Goal: Transaction & Acquisition: Purchase product/service

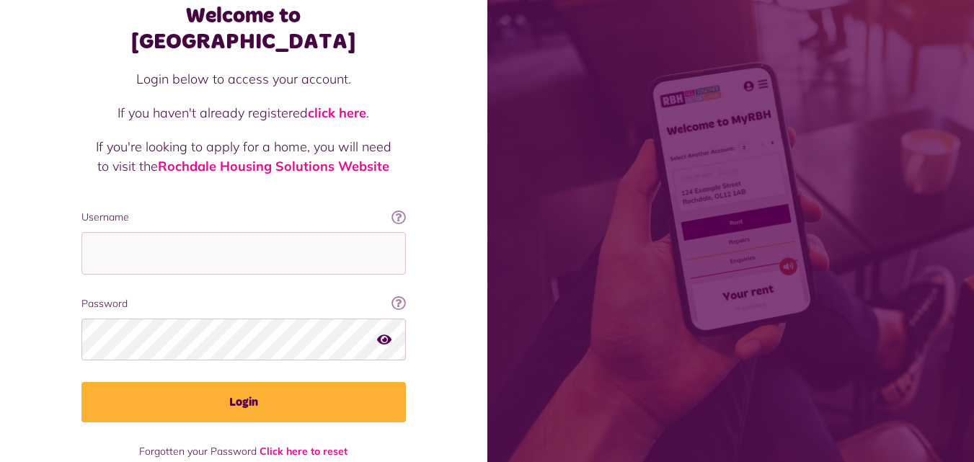
scroll to position [92, 0]
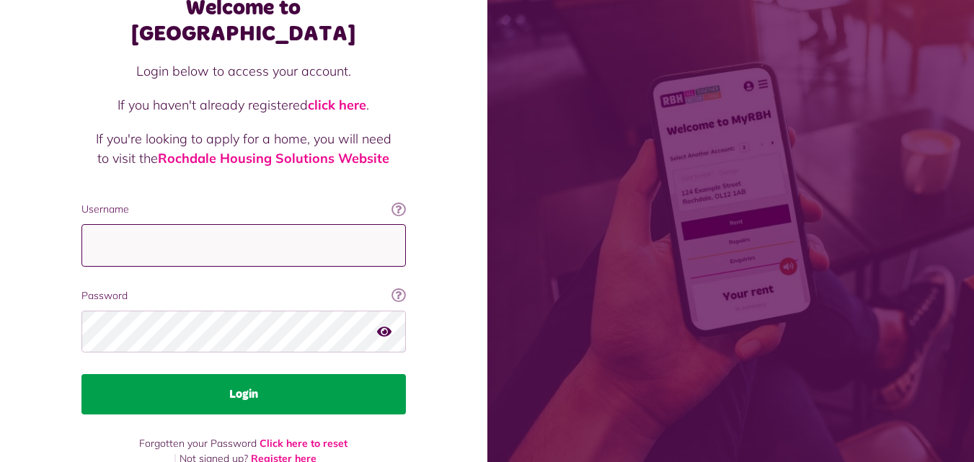
type input "**********"
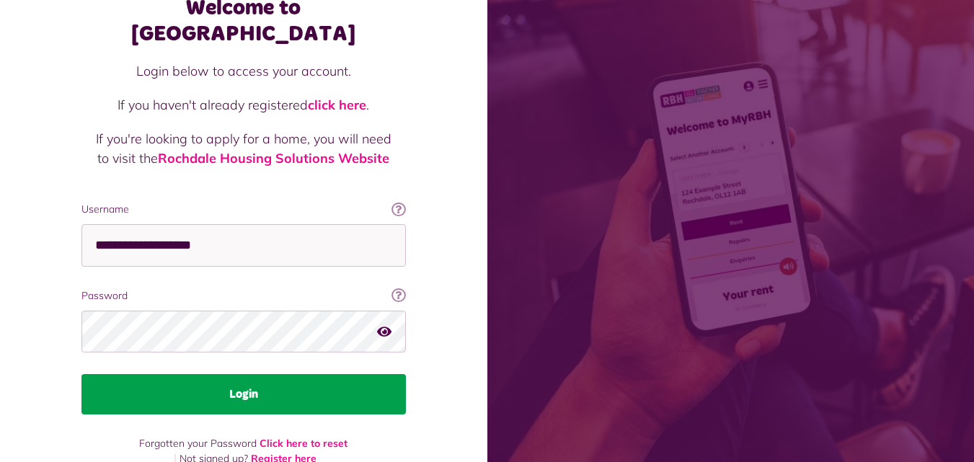
click at [241, 374] on button "Login" at bounding box center [243, 394] width 324 height 40
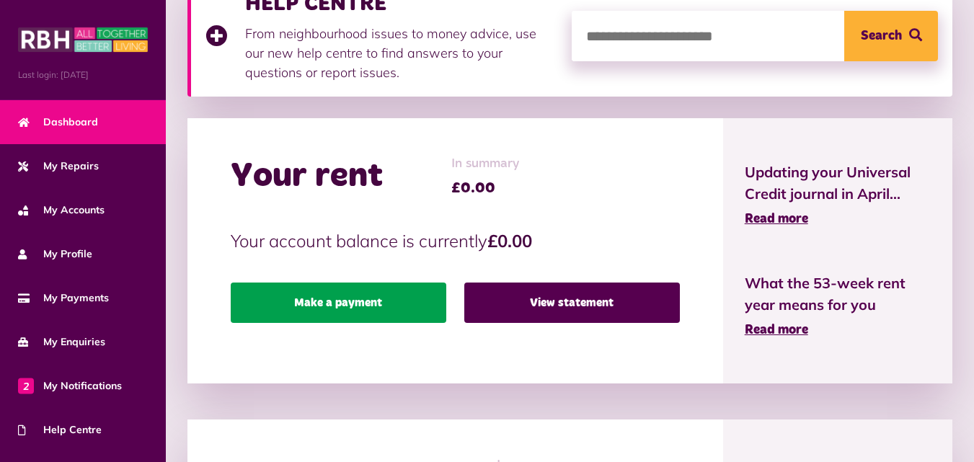
scroll to position [360, 0]
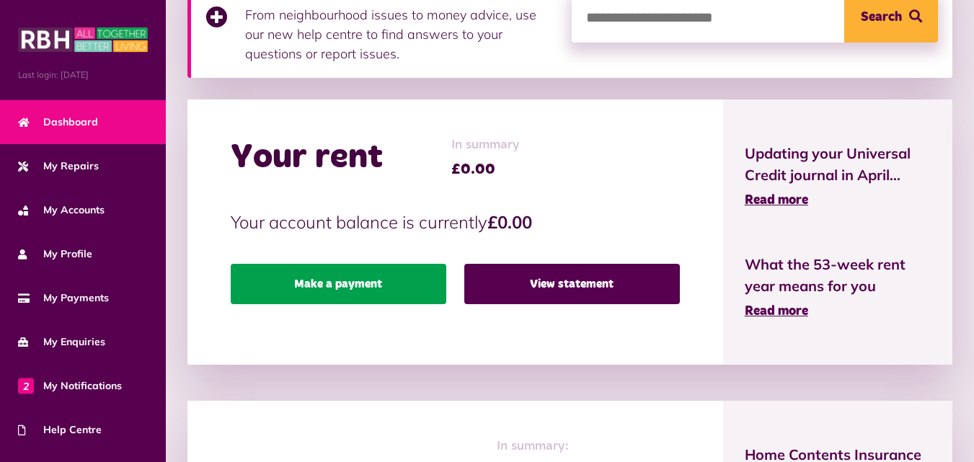
click at [360, 288] on link "Make a payment" at bounding box center [339, 284] width 216 height 40
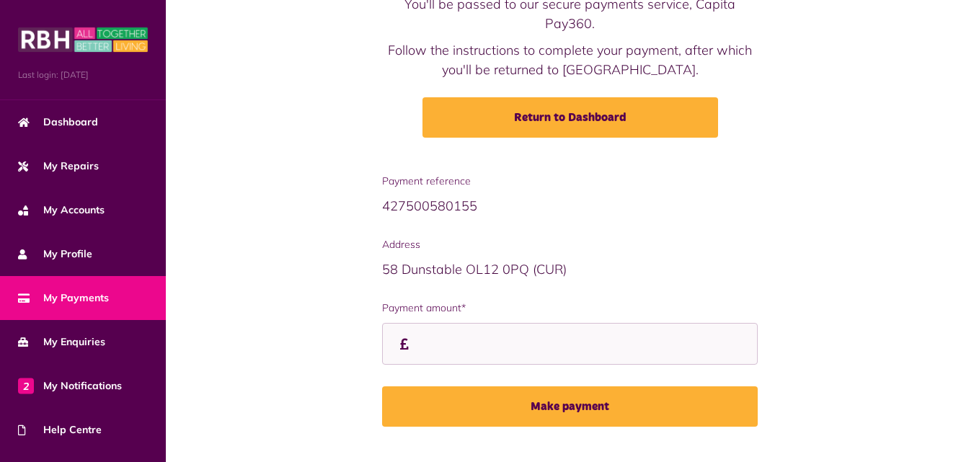
scroll to position [144, 0]
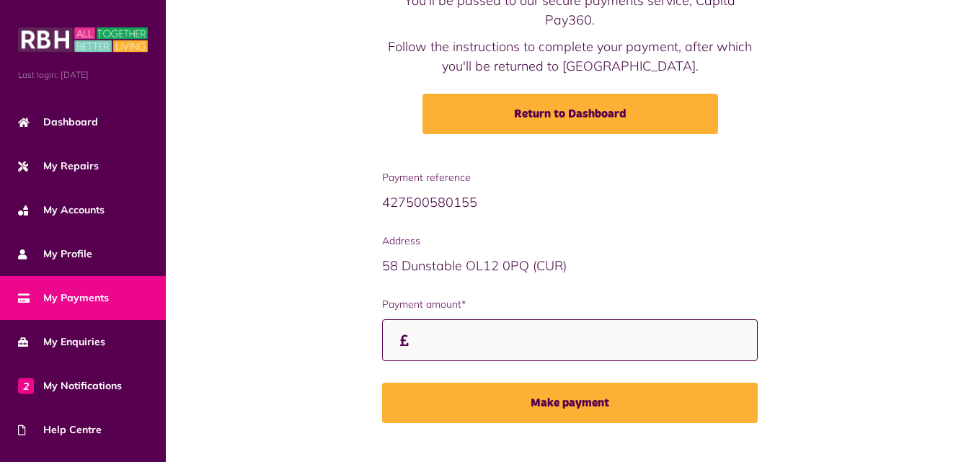
click at [433, 341] on input "Payment amount*" at bounding box center [570, 340] width 376 height 43
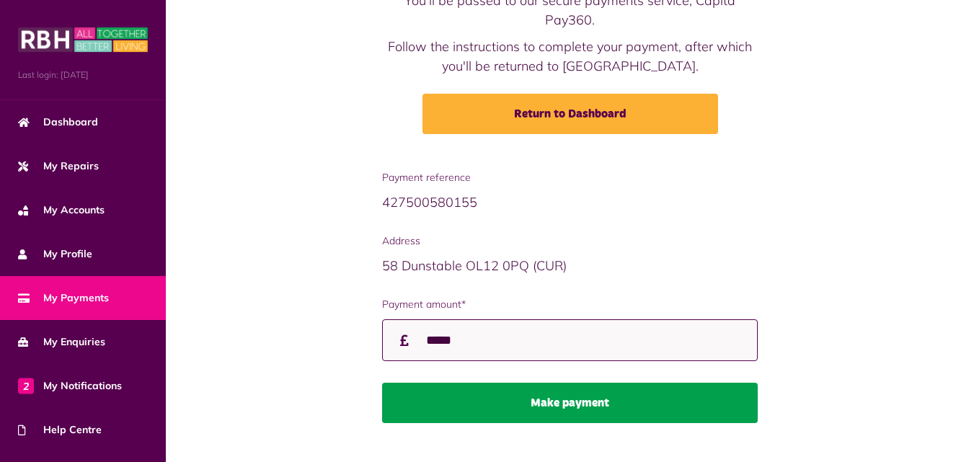
type input "*****"
click at [570, 399] on button "Make payment" at bounding box center [570, 403] width 376 height 40
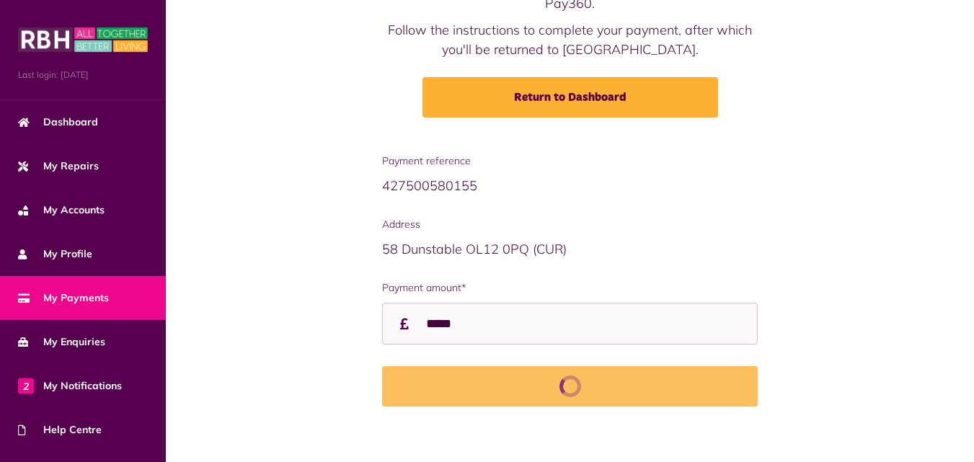
scroll to position [170, 0]
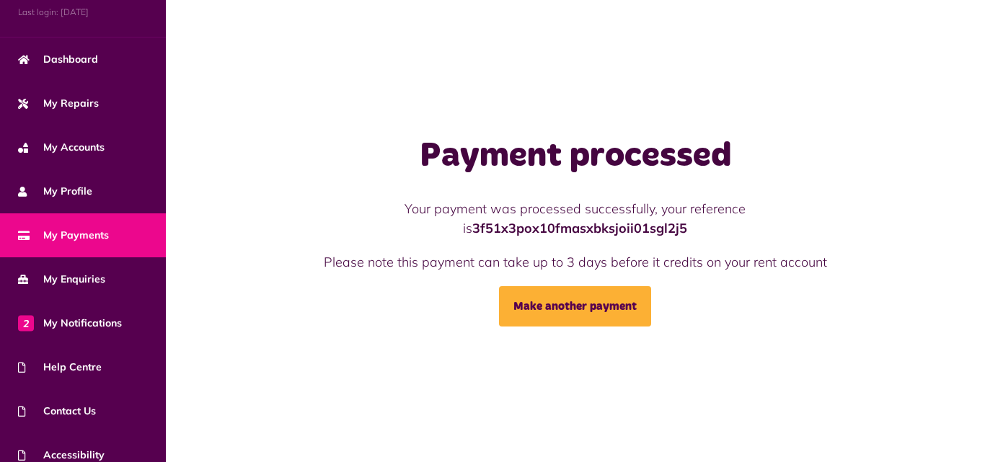
scroll to position [121, 0]
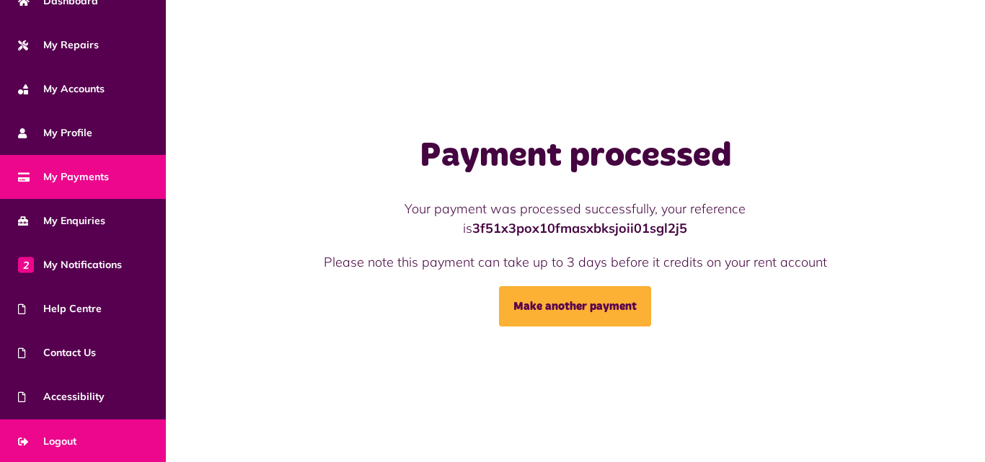
click at [53, 437] on span "Logout" at bounding box center [47, 441] width 58 height 15
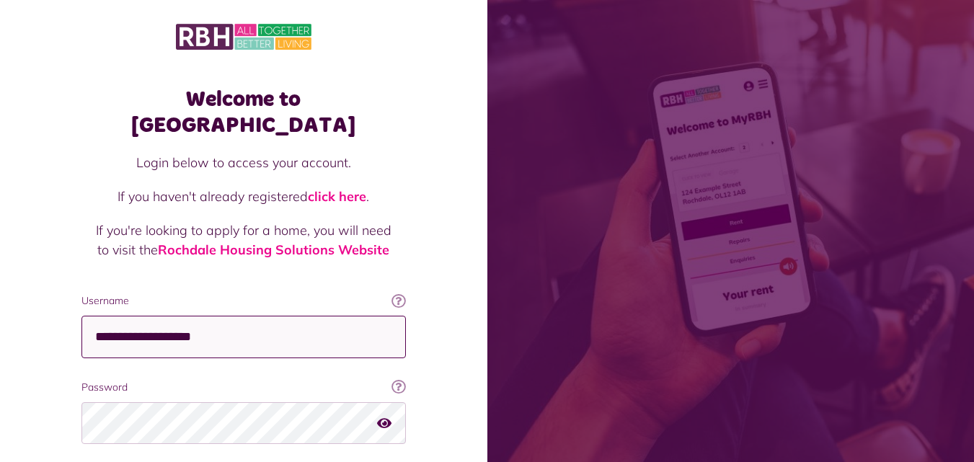
click at [223, 316] on input "**********" at bounding box center [243, 337] width 324 height 43
type input "**********"
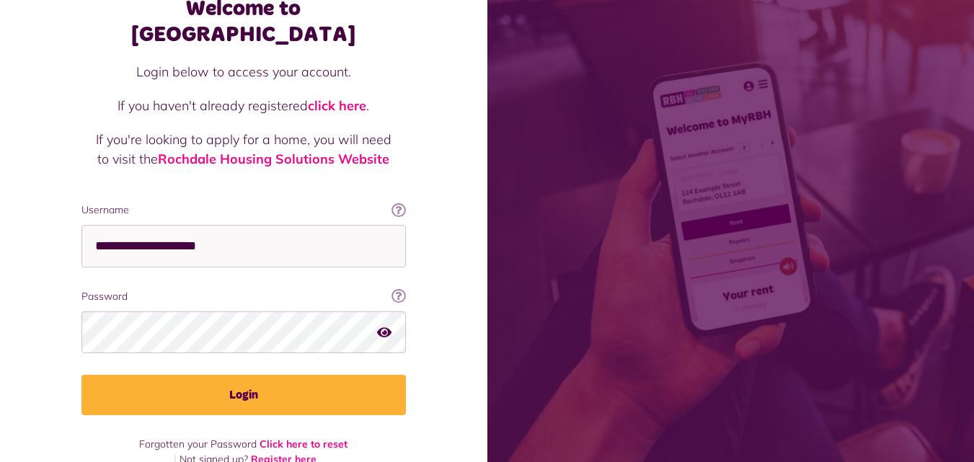
scroll to position [92, 0]
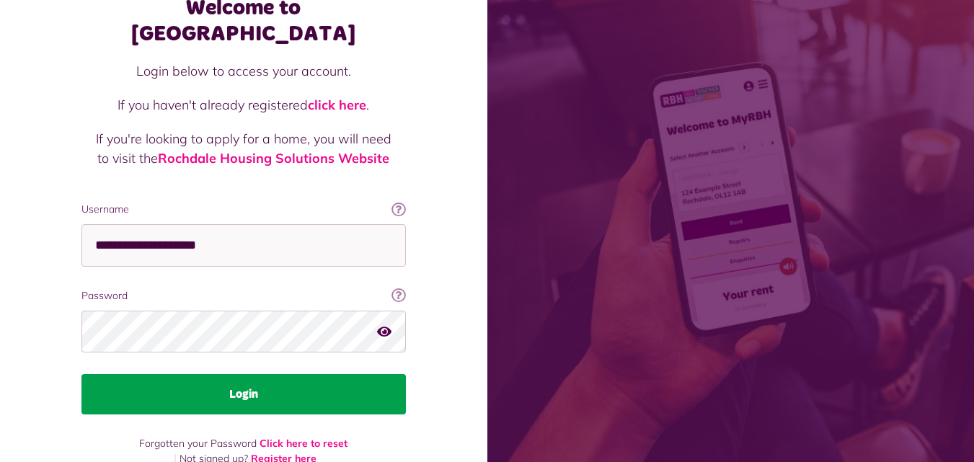
click at [243, 374] on button "Login" at bounding box center [243, 394] width 324 height 40
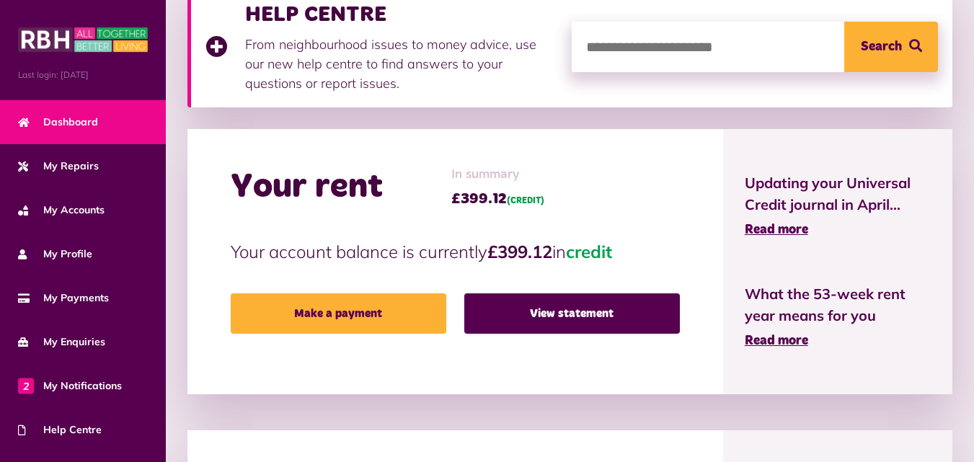
scroll to position [432, 0]
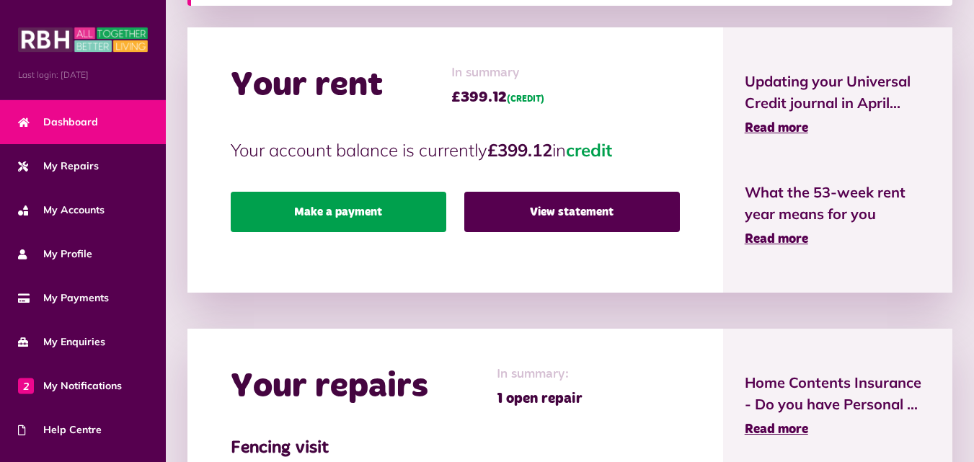
click at [335, 209] on link "Make a payment" at bounding box center [339, 212] width 216 height 40
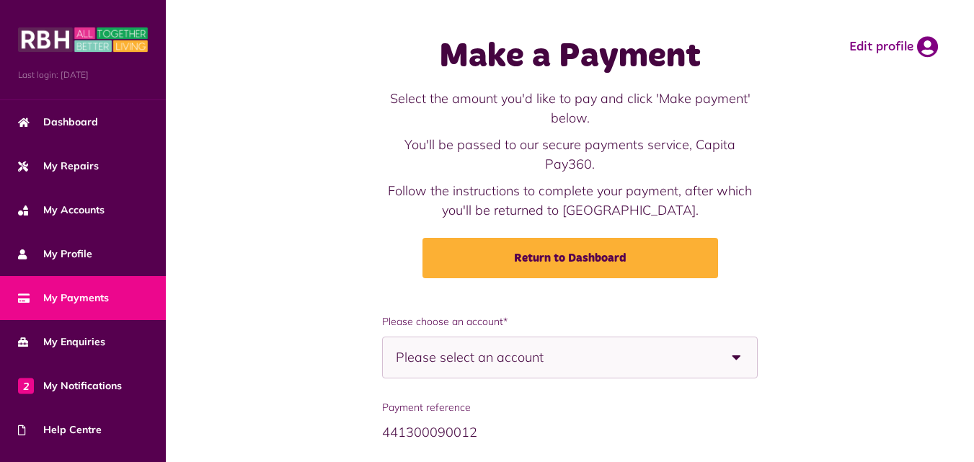
click at [737, 360] on b at bounding box center [736, 357] width 40 height 40
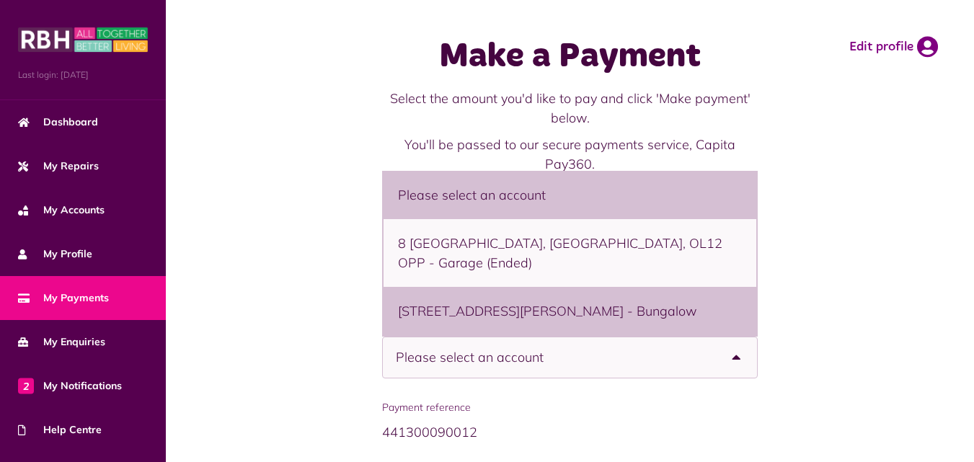
click at [553, 297] on li "9 Samuel Ashworth Street, Rochdale, OL12 0AY - Bungalow" at bounding box center [569, 311] width 373 height 48
select select "**********"
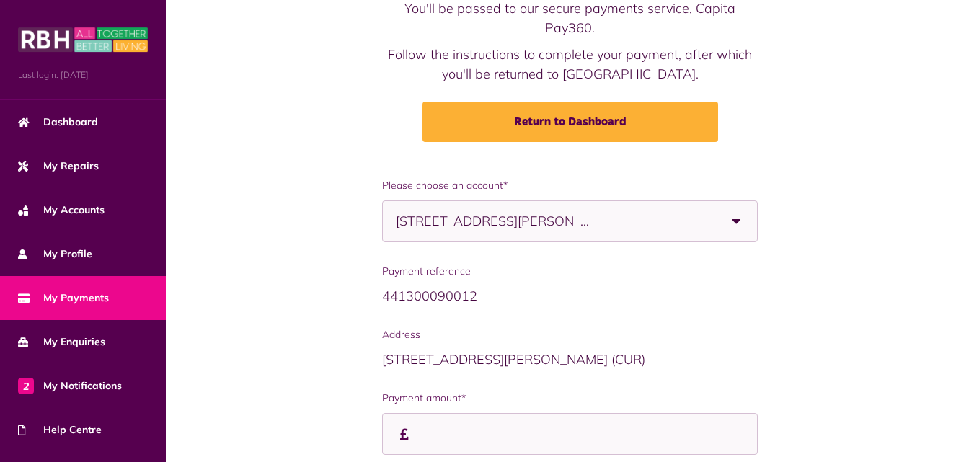
scroll to position [256, 0]
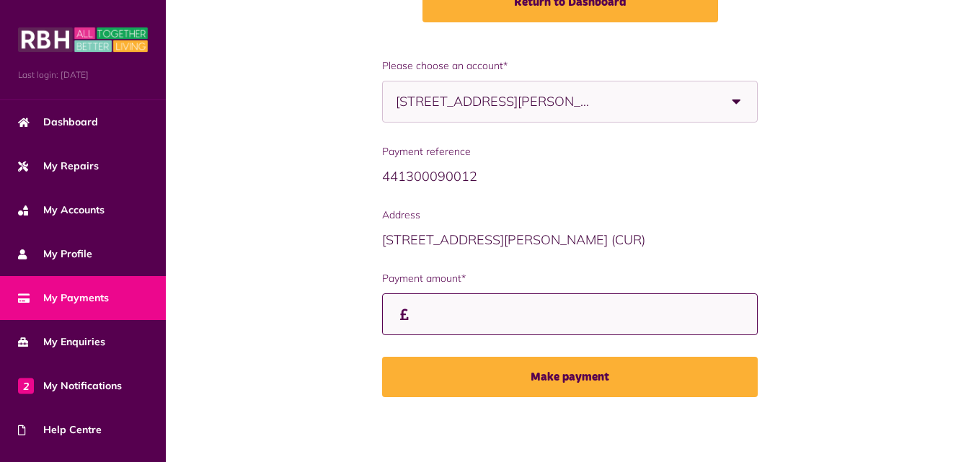
click at [443, 318] on input "Payment amount*" at bounding box center [570, 314] width 376 height 43
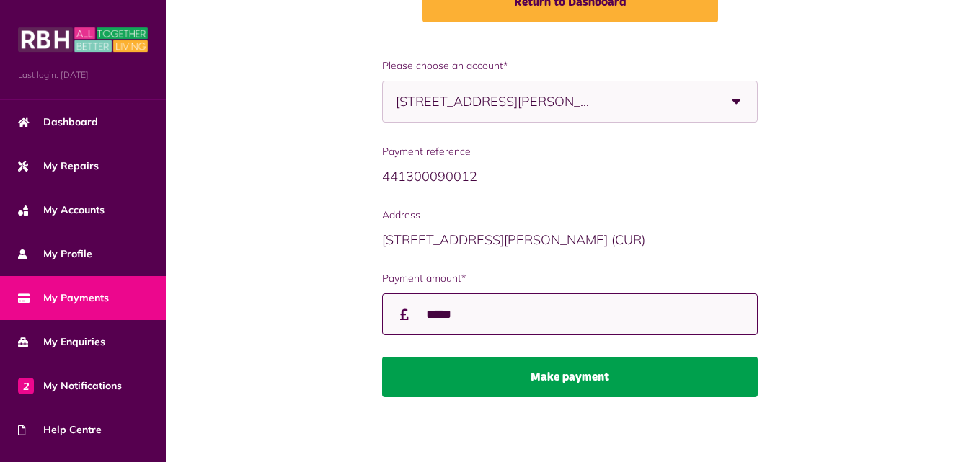
type input "*****"
click at [569, 378] on button "Make payment" at bounding box center [570, 377] width 376 height 40
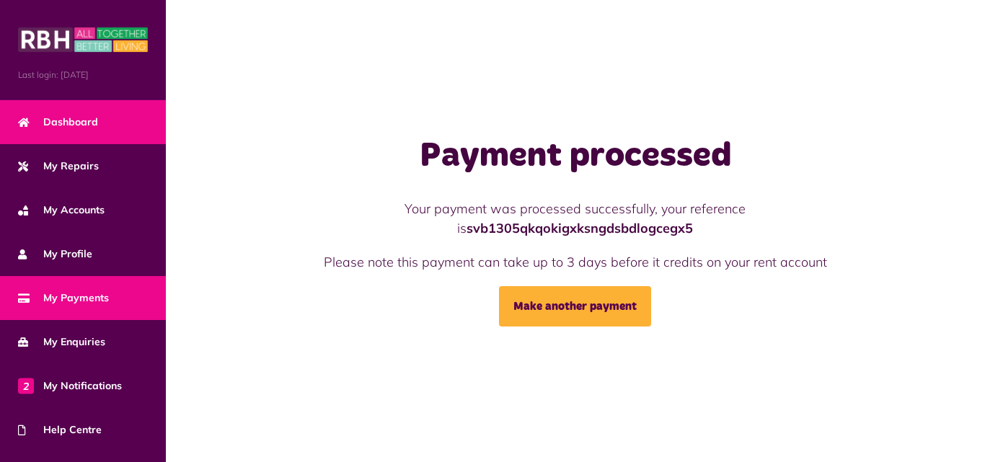
click at [74, 125] on span "Dashboard" at bounding box center [58, 122] width 80 height 15
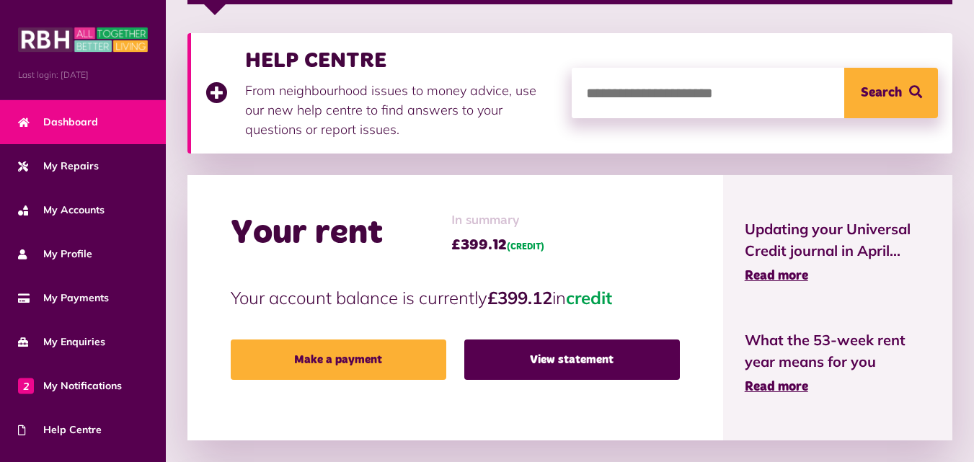
scroll to position [288, 0]
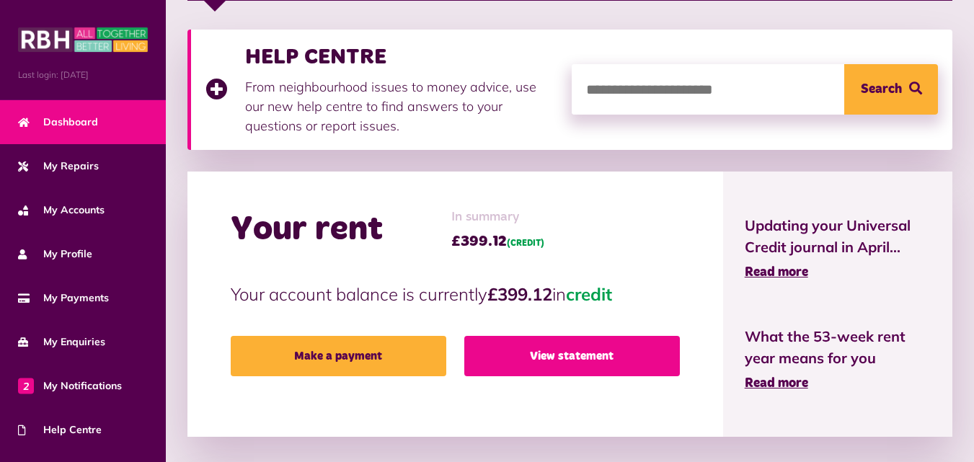
click at [520, 348] on link "View statement" at bounding box center [572, 356] width 216 height 40
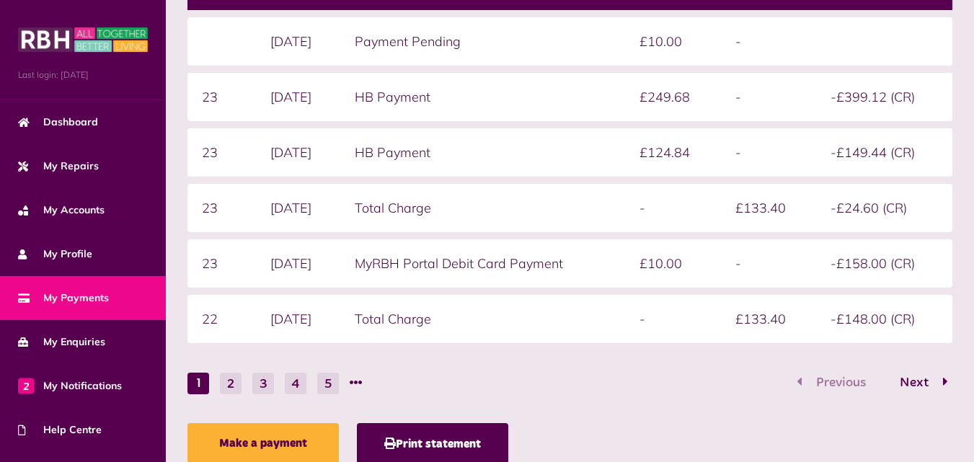
scroll to position [479, 0]
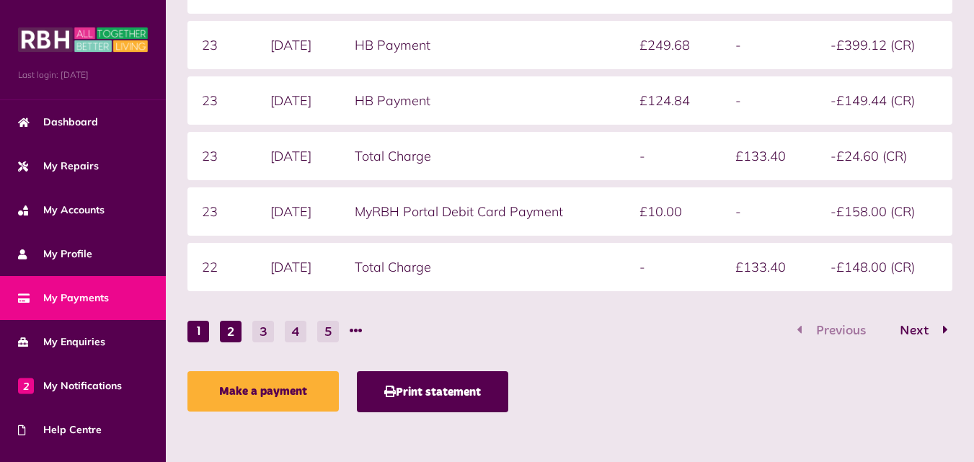
click at [229, 336] on button "2" at bounding box center [231, 332] width 22 height 22
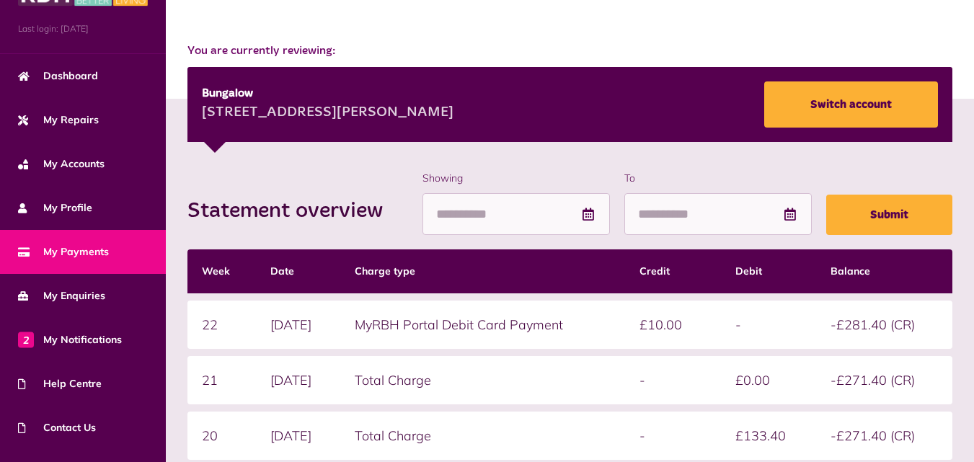
scroll to position [121, 0]
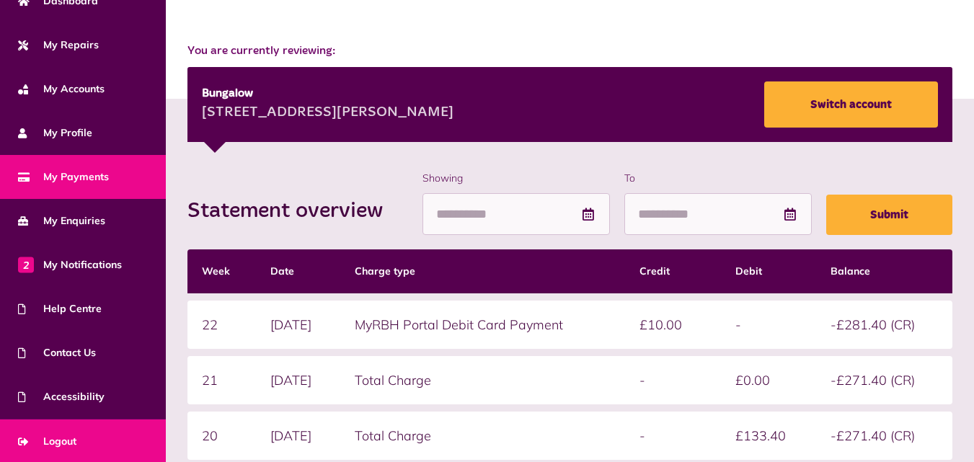
click at [68, 439] on span "Logout" at bounding box center [47, 441] width 58 height 15
